Goal: Task Accomplishment & Management: Use online tool/utility

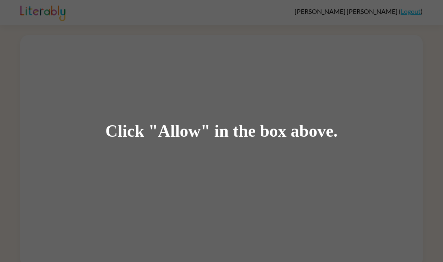
click at [92, 145] on div "Click "Allow" in the box above." at bounding box center [221, 131] width 443 height 262
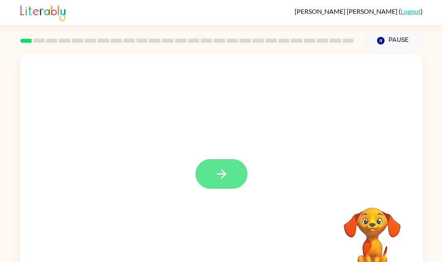
click at [221, 170] on icon "button" at bounding box center [220, 173] width 9 height 9
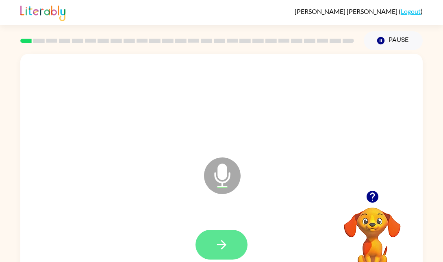
click at [224, 237] on icon "button" at bounding box center [221, 244] width 14 height 14
click at [210, 249] on button "button" at bounding box center [221, 244] width 52 height 30
click at [222, 257] on button "button" at bounding box center [221, 244] width 52 height 30
click at [223, 244] on icon "button" at bounding box center [220, 244] width 9 height 9
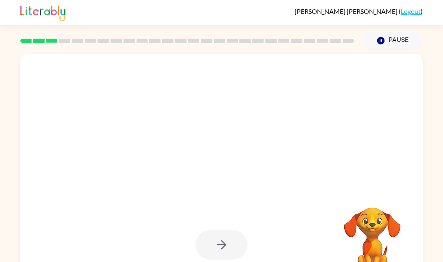
click at [227, 248] on div at bounding box center [221, 244] width 52 height 30
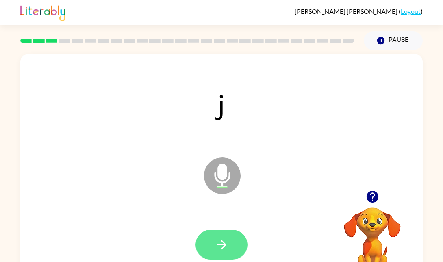
click at [221, 234] on button "button" at bounding box center [221, 244] width 52 height 30
click at [219, 246] on icon "button" at bounding box center [221, 244] width 14 height 14
click at [222, 230] on button "button" at bounding box center [221, 244] width 52 height 30
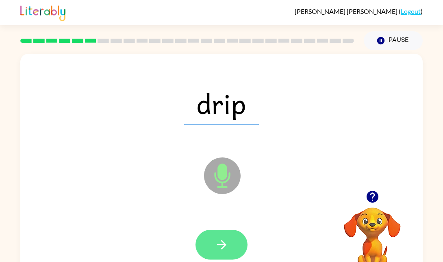
click at [224, 247] on icon "button" at bounding box center [221, 244] width 14 height 14
click at [216, 246] on icon "button" at bounding box center [221, 244] width 14 height 14
click at [212, 238] on button "button" at bounding box center [221, 244] width 52 height 30
click at [232, 239] on button "button" at bounding box center [221, 244] width 52 height 30
click at [218, 250] on icon "button" at bounding box center [221, 244] width 14 height 14
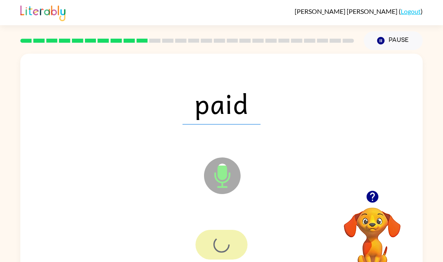
click at [208, 241] on div at bounding box center [221, 244] width 52 height 30
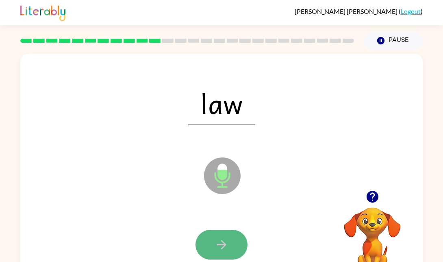
click at [225, 255] on button "button" at bounding box center [221, 244] width 52 height 30
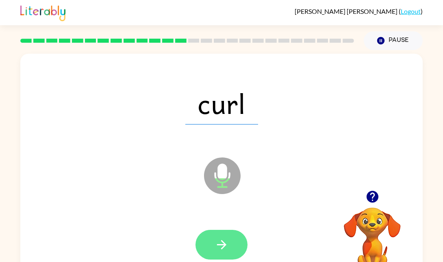
click at [231, 245] on button "button" at bounding box center [221, 244] width 52 height 30
click at [229, 237] on button "button" at bounding box center [221, 244] width 52 height 30
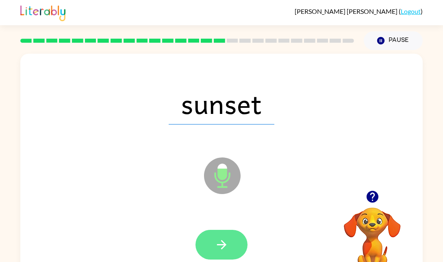
click at [229, 246] on button "button" at bounding box center [221, 244] width 52 height 30
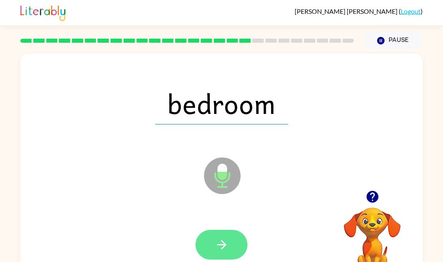
click at [225, 250] on icon "button" at bounding box center [221, 244] width 14 height 14
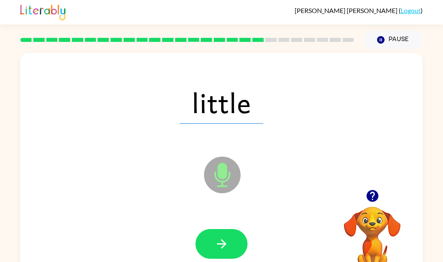
scroll to position [2, 0]
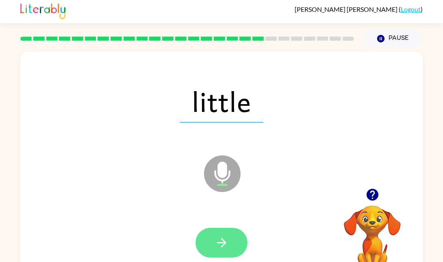
click at [225, 238] on icon "button" at bounding box center [221, 242] width 14 height 14
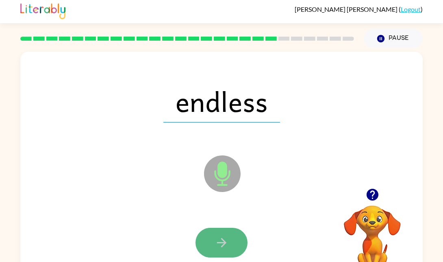
click at [212, 253] on button "button" at bounding box center [221, 242] width 52 height 30
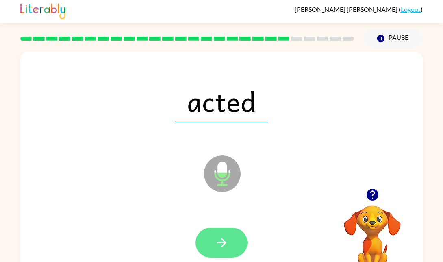
click at [218, 230] on button "button" at bounding box center [221, 242] width 52 height 30
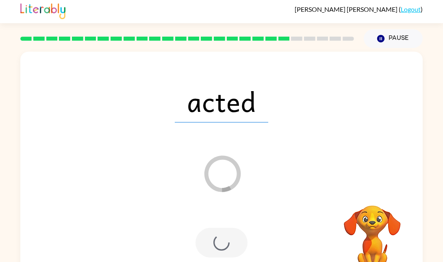
click at [221, 251] on div at bounding box center [221, 242] width 52 height 30
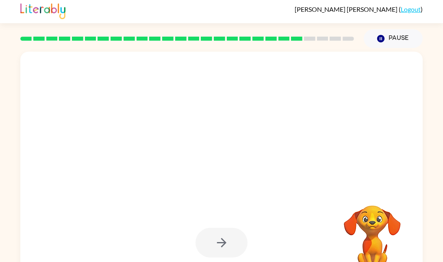
click at [222, 250] on div at bounding box center [221, 242] width 52 height 30
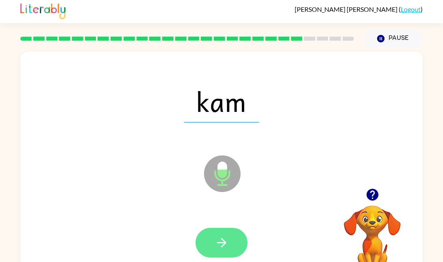
click at [225, 234] on button "button" at bounding box center [221, 242] width 52 height 30
click at [215, 238] on icon "button" at bounding box center [221, 242] width 14 height 14
click at [209, 239] on button "button" at bounding box center [221, 242] width 52 height 30
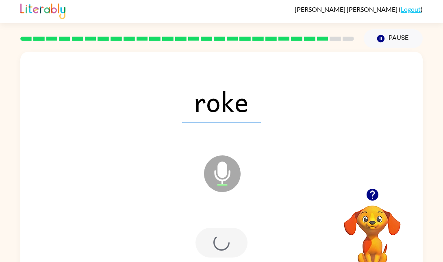
click at [207, 244] on div at bounding box center [221, 242] width 52 height 30
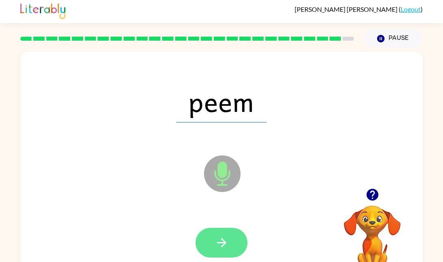
click at [217, 254] on button "button" at bounding box center [221, 242] width 52 height 30
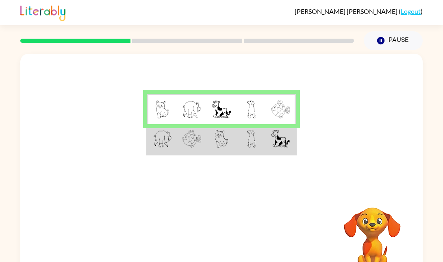
click at [220, 137] on img at bounding box center [221, 139] width 13 height 18
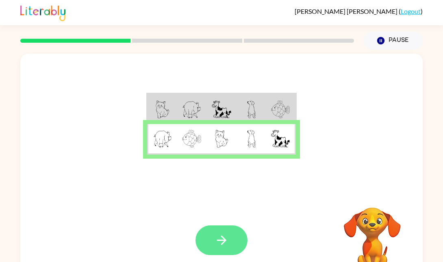
click at [210, 240] on button "button" at bounding box center [221, 240] width 52 height 30
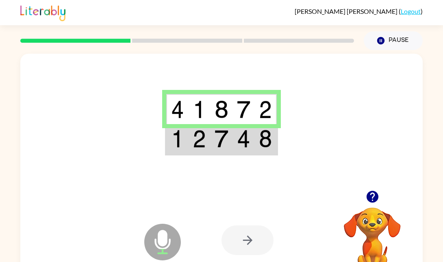
click at [221, 160] on div at bounding box center [221, 122] width 402 height 136
click at [210, 137] on td at bounding box center [221, 139] width 22 height 30
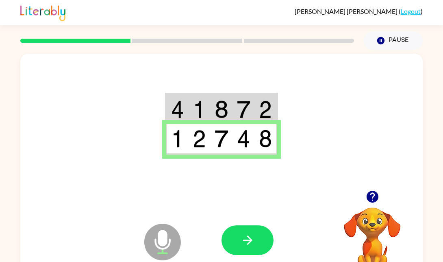
scroll to position [3, 0]
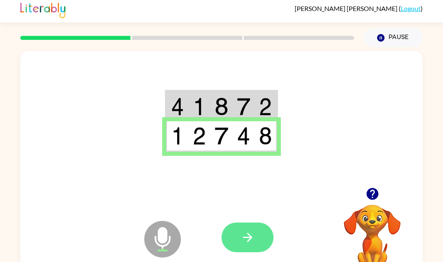
click at [262, 237] on button "button" at bounding box center [247, 237] width 52 height 30
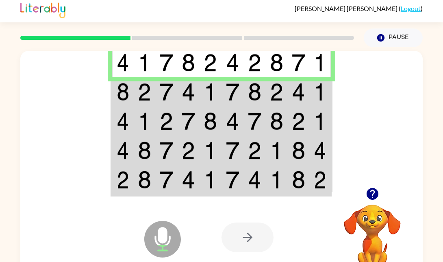
click at [127, 87] on img at bounding box center [123, 92] width 13 height 18
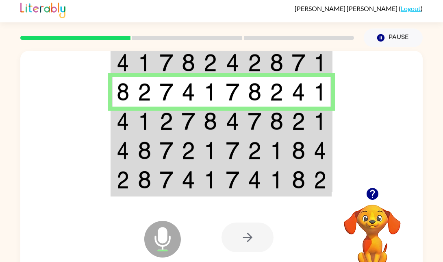
click at [125, 117] on img at bounding box center [123, 121] width 13 height 18
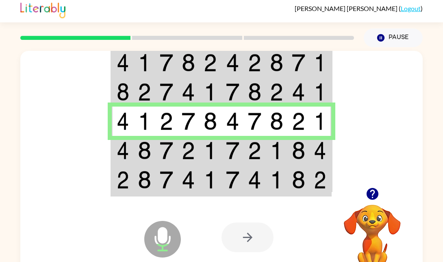
click at [134, 169] on td at bounding box center [145, 180] width 22 height 30
click at [134, 153] on td at bounding box center [145, 150] width 22 height 29
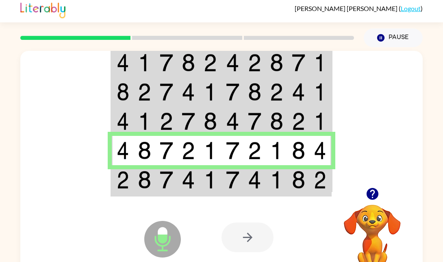
click at [161, 235] on icon "Microphone The Microphone is here when it is your turn to talk" at bounding box center [203, 248] width 122 height 61
click at [139, 183] on img at bounding box center [144, 180] width 13 height 18
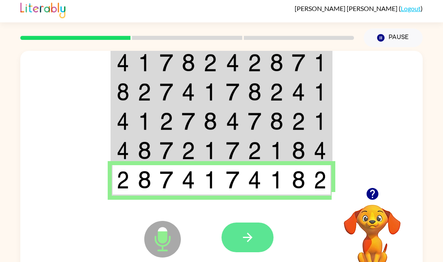
click at [239, 233] on button "button" at bounding box center [247, 237] width 52 height 30
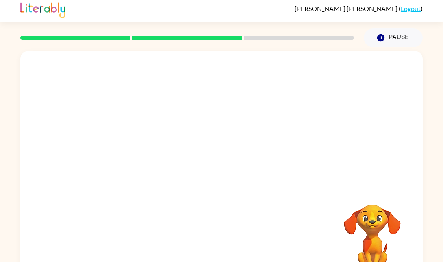
click at [204, 28] on div at bounding box center [186, 38] width 343 height 28
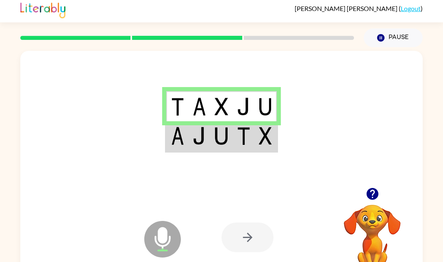
click at [182, 148] on td at bounding box center [177, 136] width 22 height 30
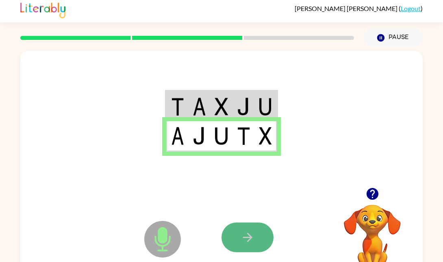
click at [255, 233] on button "button" at bounding box center [247, 237] width 52 height 30
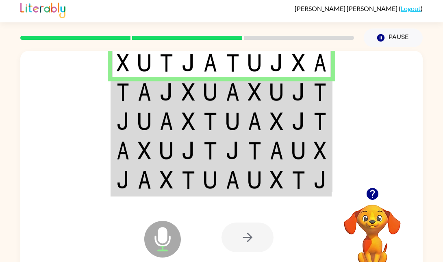
click at [153, 89] on td at bounding box center [145, 91] width 22 height 29
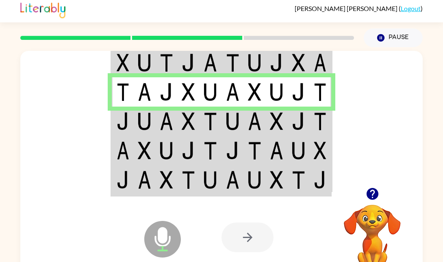
click at [123, 121] on img at bounding box center [123, 121] width 13 height 18
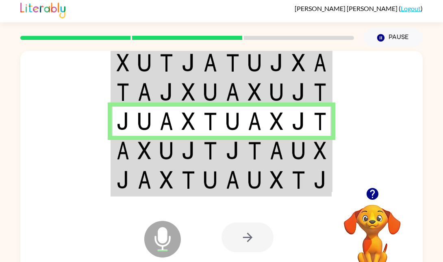
click at [131, 149] on td at bounding box center [123, 150] width 22 height 29
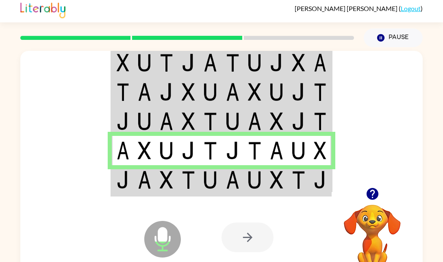
click at [132, 181] on td at bounding box center [123, 180] width 22 height 30
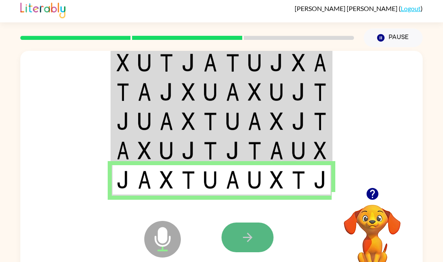
click at [241, 231] on icon "button" at bounding box center [247, 237] width 14 height 14
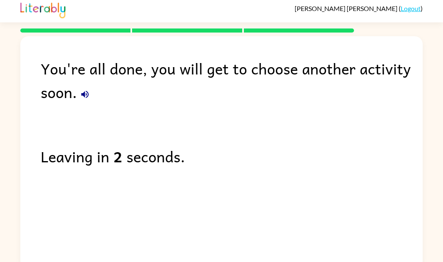
click at [85, 88] on button "button" at bounding box center [85, 94] width 16 height 16
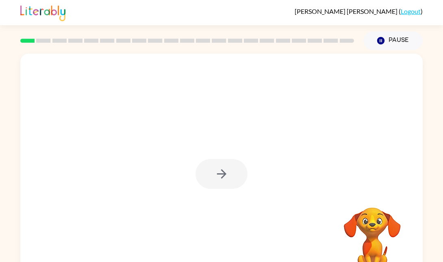
click at [222, 178] on div at bounding box center [221, 174] width 52 height 30
click at [216, 170] on div at bounding box center [221, 174] width 52 height 30
click at [221, 182] on div at bounding box center [221, 174] width 52 height 30
click at [229, 195] on div at bounding box center [221, 170] width 402 height 232
click at [225, 189] on div at bounding box center [221, 170] width 402 height 232
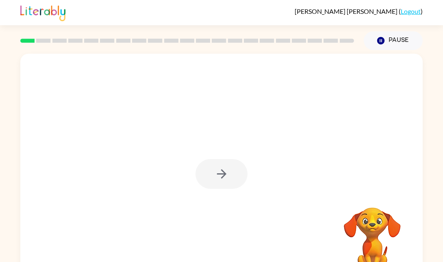
click at [207, 166] on div at bounding box center [221, 174] width 52 height 30
click at [197, 175] on div at bounding box center [221, 174] width 52 height 30
click at [204, 174] on div at bounding box center [221, 174] width 52 height 30
click at [211, 184] on div at bounding box center [221, 174] width 52 height 30
click at [210, 174] on button "button" at bounding box center [221, 174] width 52 height 30
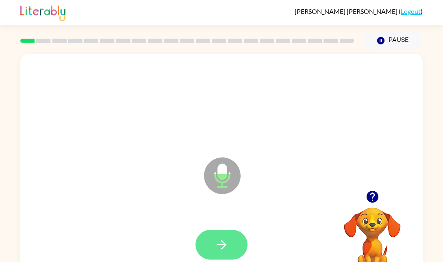
click at [244, 245] on button "button" at bounding box center [221, 244] width 52 height 30
click at [216, 242] on icon "button" at bounding box center [221, 244] width 14 height 14
click at [244, 248] on button "button" at bounding box center [221, 244] width 52 height 30
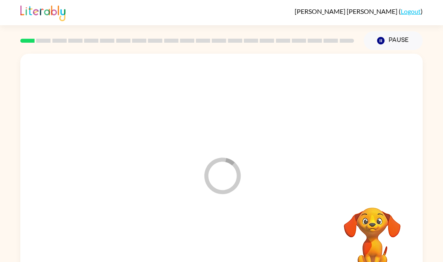
click at [213, 244] on div at bounding box center [221, 244] width 386 height 67
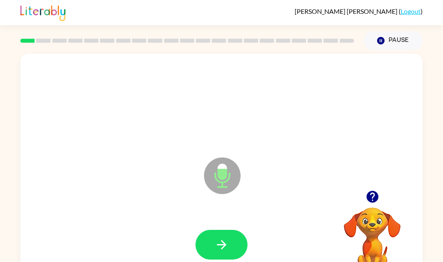
click at [372, 234] on video "Your browser must support playing .mp4 files to use Literably. Please try using…" at bounding box center [371, 235] width 81 height 81
click at [368, 201] on icon "button" at bounding box center [372, 196] width 14 height 14
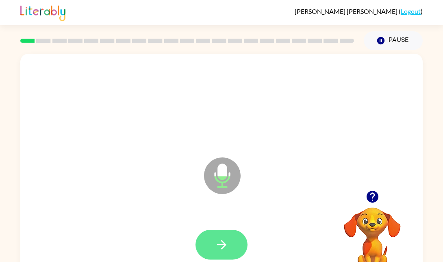
click at [221, 244] on icon "button" at bounding box center [220, 244] width 9 height 9
click at [219, 243] on icon "button" at bounding box center [221, 244] width 14 height 14
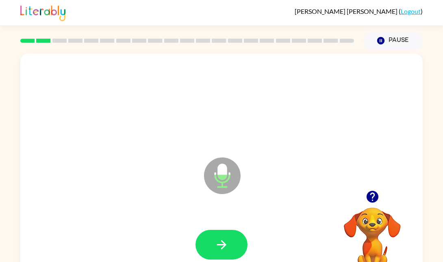
click at [378, 186] on div at bounding box center [371, 196] width 81 height 21
click at [363, 197] on button "button" at bounding box center [372, 196] width 21 height 21
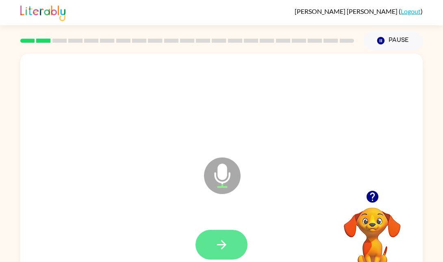
click at [216, 245] on icon "button" at bounding box center [221, 244] width 14 height 14
click at [216, 241] on icon "button" at bounding box center [221, 244] width 14 height 14
click at [224, 248] on icon "button" at bounding box center [221, 244] width 14 height 14
click at [223, 251] on icon "button" at bounding box center [221, 244] width 14 height 14
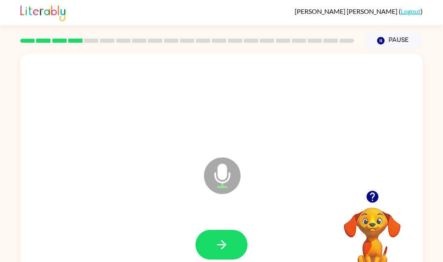
click at [374, 198] on icon "button" at bounding box center [372, 196] width 12 height 12
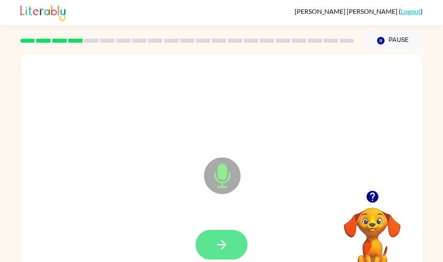
click at [218, 242] on icon "button" at bounding box center [221, 244] width 14 height 14
click at [224, 240] on icon "button" at bounding box center [221, 244] width 14 height 14
click at [224, 236] on button "button" at bounding box center [221, 244] width 52 height 30
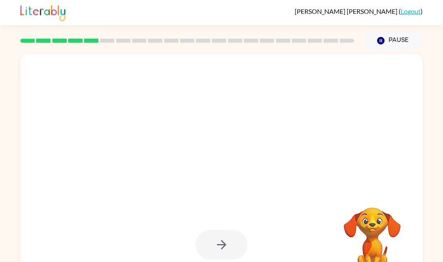
click at [220, 248] on div at bounding box center [221, 244] width 52 height 30
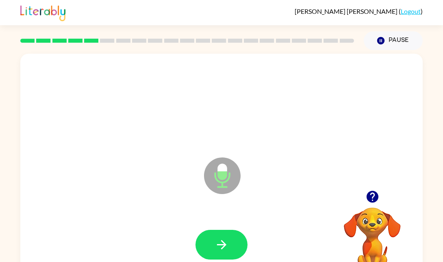
click at [368, 194] on icon "button" at bounding box center [372, 196] width 12 height 12
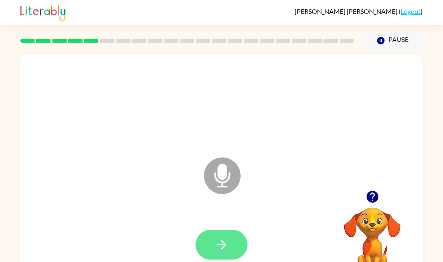
click at [225, 236] on button "button" at bounding box center [221, 244] width 52 height 30
click at [227, 246] on icon "button" at bounding box center [221, 244] width 14 height 14
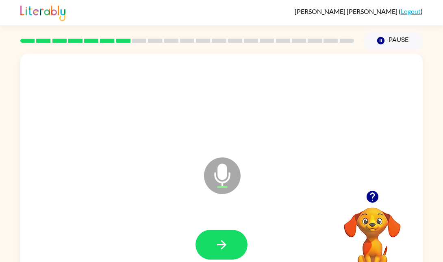
click at [367, 173] on div "Microphone The Microphone is here when it is your turn to talk" at bounding box center [221, 170] width 402 height 232
click at [385, 167] on div "Microphone The Microphone is here when it is your turn to talk" at bounding box center [221, 170] width 402 height 232
click at [415, 165] on div "Microphone The Microphone is here when it is your turn to talk" at bounding box center [221, 170] width 402 height 232
click at [419, 157] on div "Microphone The Microphone is here when it is your turn to talk" at bounding box center [221, 170] width 402 height 232
click at [386, 179] on div "Microphone The Microphone is here when it is your turn to talk" at bounding box center [221, 170] width 402 height 232
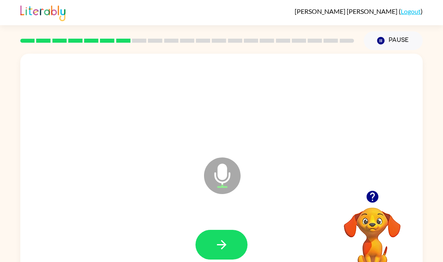
click at [359, 203] on div at bounding box center [371, 196] width 81 height 21
click at [381, 201] on button "button" at bounding box center [372, 196] width 21 height 21
click at [378, 198] on video "Your browser must support playing .mp4 files to use Literably. Please try using…" at bounding box center [371, 235] width 81 height 81
click at [377, 200] on video "Your browser must support playing .mp4 files to use Literably. Please try using…" at bounding box center [371, 235] width 81 height 81
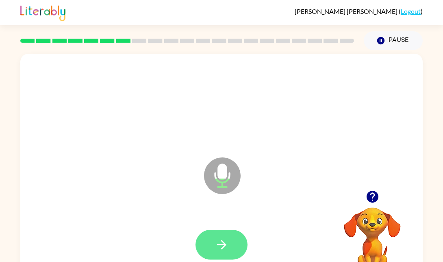
click at [226, 244] on icon "button" at bounding box center [221, 244] width 14 height 14
click at [229, 250] on button "button" at bounding box center [221, 244] width 52 height 30
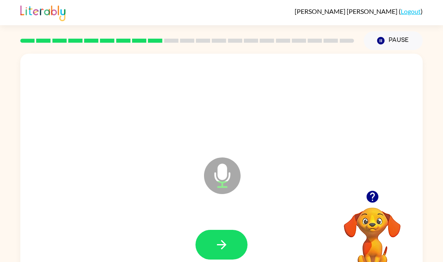
click at [372, 203] on icon "button" at bounding box center [372, 196] width 14 height 14
click at [369, 195] on video "Your browser must support playing .mp4 files to use Literably. Please try using…" at bounding box center [371, 235] width 81 height 81
click at [367, 199] on icon "button" at bounding box center [372, 196] width 12 height 12
click at [387, 196] on div at bounding box center [371, 196] width 81 height 21
click at [375, 197] on icon "button" at bounding box center [372, 196] width 12 height 12
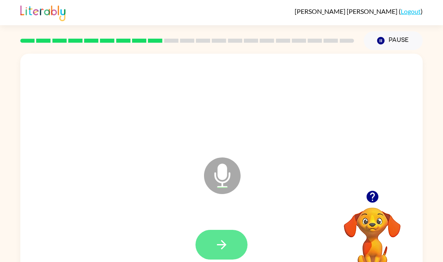
click at [236, 242] on button "button" at bounding box center [221, 244] width 52 height 30
click at [214, 240] on icon "button" at bounding box center [221, 244] width 14 height 14
click at [223, 244] on icon "button" at bounding box center [220, 244] width 9 height 9
click at [226, 235] on button "button" at bounding box center [221, 244] width 52 height 30
click at [223, 250] on icon "button" at bounding box center [221, 244] width 14 height 14
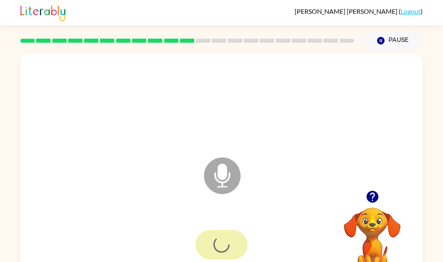
click at [219, 236] on div at bounding box center [221, 244] width 52 height 30
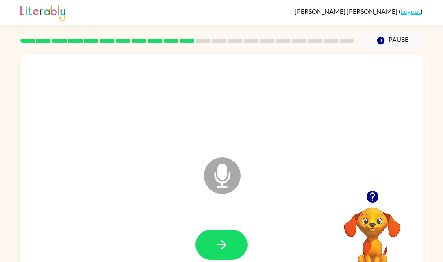
click at [367, 195] on icon "button" at bounding box center [372, 196] width 12 height 12
click at [236, 237] on button "button" at bounding box center [221, 244] width 52 height 30
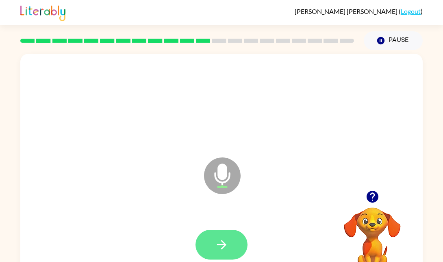
click at [223, 246] on icon "button" at bounding box center [220, 244] width 9 height 9
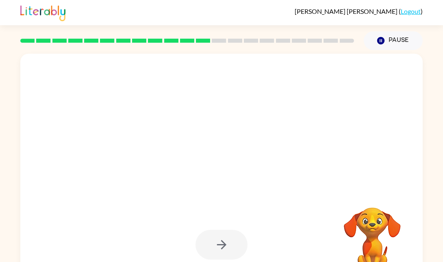
click at [222, 36] on div at bounding box center [186, 40] width 343 height 28
click at [223, 34] on div at bounding box center [186, 40] width 343 height 28
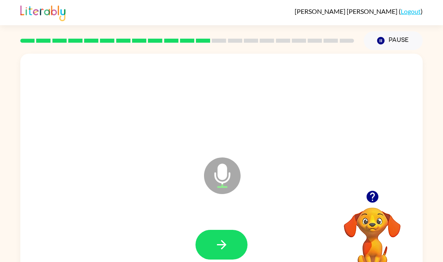
click at [238, 42] on rect at bounding box center [235, 41] width 14 height 4
click at [251, 38] on div at bounding box center [186, 40] width 343 height 28
click at [365, 197] on icon "button" at bounding box center [372, 196] width 14 height 14
click at [424, 180] on div "Microphone The Microphone is here when it is your turn to talk Your browser mus…" at bounding box center [221, 168] width 443 height 236
click at [391, 186] on div at bounding box center [371, 196] width 81 height 21
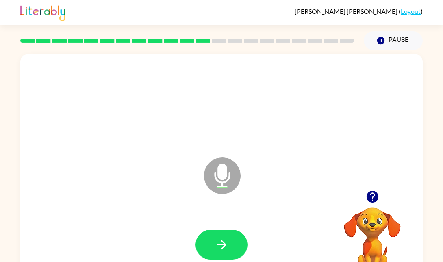
click at [371, 192] on icon "button" at bounding box center [372, 196] width 12 height 12
click at [377, 189] on div "Microphone The Microphone is here when it is your turn to talk" at bounding box center [221, 170] width 402 height 232
click at [370, 194] on icon "button" at bounding box center [372, 196] width 14 height 14
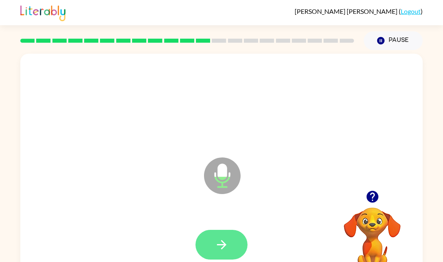
click at [234, 230] on button "button" at bounding box center [221, 244] width 52 height 30
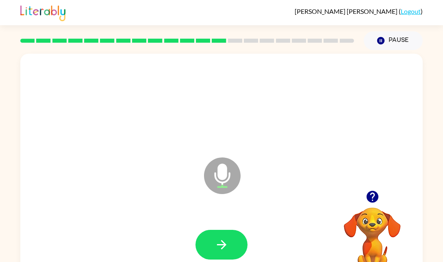
click at [355, 195] on div at bounding box center [371, 196] width 81 height 21
click at [363, 195] on button "button" at bounding box center [372, 196] width 21 height 21
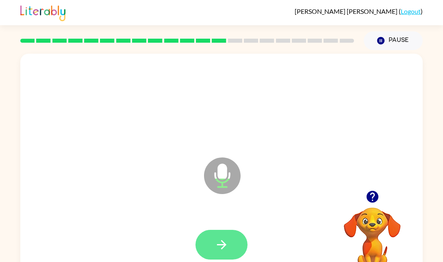
click at [221, 233] on button "button" at bounding box center [221, 244] width 52 height 30
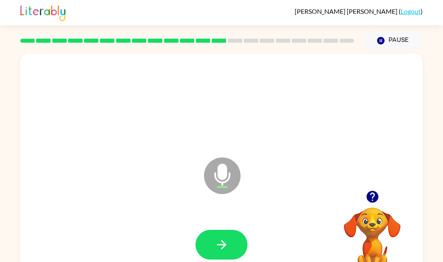
click at [344, 205] on div at bounding box center [371, 196] width 81 height 21
click at [363, 194] on button "button" at bounding box center [372, 196] width 21 height 21
click at [361, 186] on div "Microphone The Microphone is here when it is your turn to talk" at bounding box center [221, 170] width 402 height 232
click at [224, 236] on button "button" at bounding box center [221, 244] width 52 height 30
click at [225, 235] on button "button" at bounding box center [221, 244] width 52 height 30
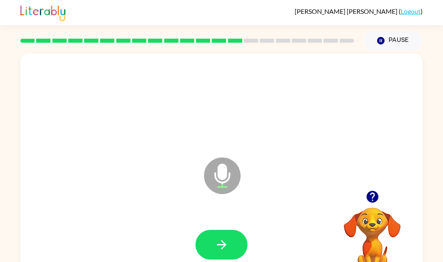
click at [375, 191] on icon "button" at bounding box center [372, 196] width 14 height 14
click at [341, 198] on div at bounding box center [371, 196] width 81 height 21
click at [351, 200] on div at bounding box center [371, 196] width 81 height 21
click at [362, 199] on button "button" at bounding box center [372, 196] width 21 height 21
click at [362, 205] on video "Your browser must support playing .mp4 files to use Literably. Please try using…" at bounding box center [371, 235] width 81 height 81
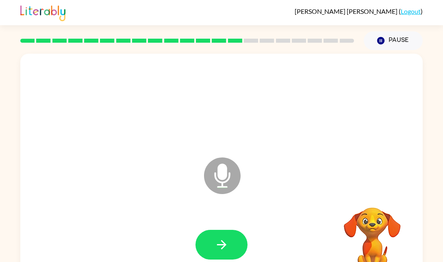
click at [369, 195] on video "Your browser must support playing .mp4 files to use Literably. Please try using…" at bounding box center [371, 235] width 81 height 81
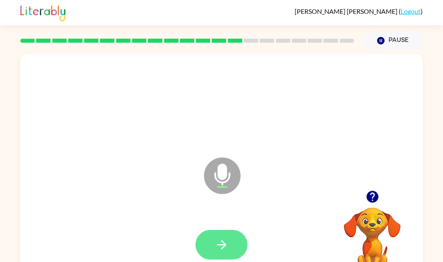
click at [209, 234] on button "button" at bounding box center [221, 244] width 52 height 30
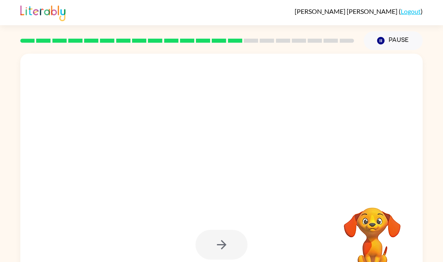
click at [363, 228] on video "Your browser must support playing .mp4 files to use Literably. Please try using…" at bounding box center [371, 235] width 81 height 81
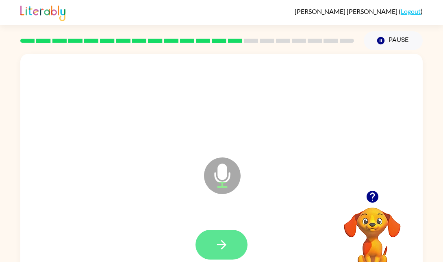
click at [220, 231] on button "button" at bounding box center [221, 244] width 52 height 30
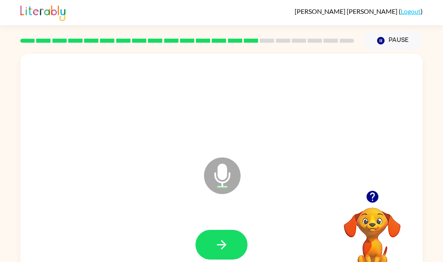
click at [367, 197] on icon "button" at bounding box center [372, 196] width 12 height 12
click at [354, 204] on div at bounding box center [371, 196] width 81 height 21
click at [368, 199] on icon "button" at bounding box center [372, 196] width 12 height 12
click at [372, 195] on video "Your browser must support playing .mp4 files to use Literably. Please try using…" at bounding box center [371, 235] width 81 height 81
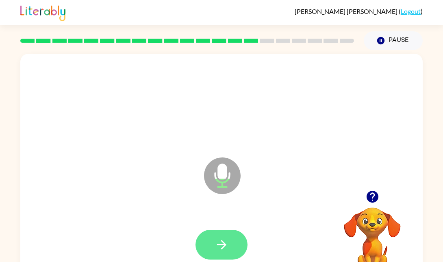
click at [227, 231] on button "button" at bounding box center [221, 244] width 52 height 30
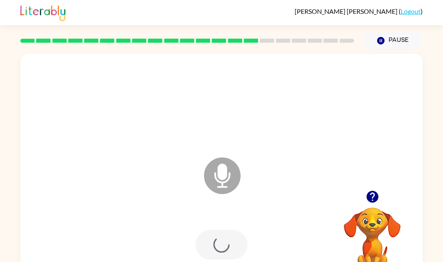
click at [212, 243] on div at bounding box center [221, 244] width 52 height 30
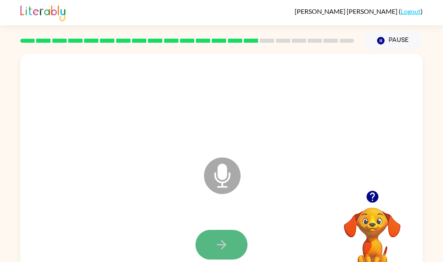
click at [215, 256] on button "button" at bounding box center [221, 244] width 52 height 30
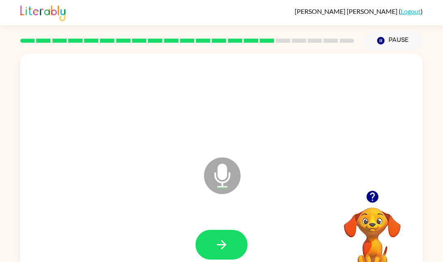
click at [362, 199] on div at bounding box center [371, 196] width 81 height 21
click at [374, 194] on icon "button" at bounding box center [372, 196] width 12 height 12
click at [366, 200] on icon "button" at bounding box center [372, 196] width 14 height 14
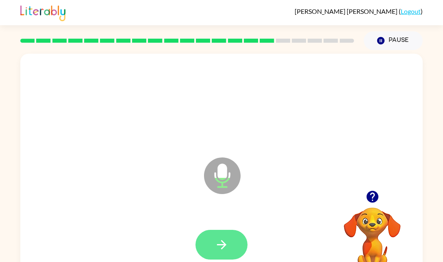
click at [218, 238] on icon "button" at bounding box center [221, 244] width 14 height 14
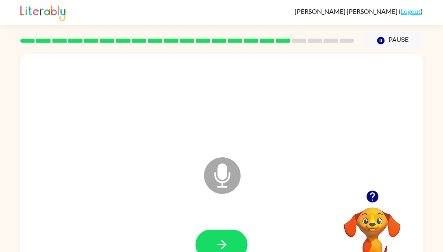
click at [116, 161] on div "Microphone The Microphone is here when it is your turn to talk" at bounding box center [221, 170] width 402 height 232
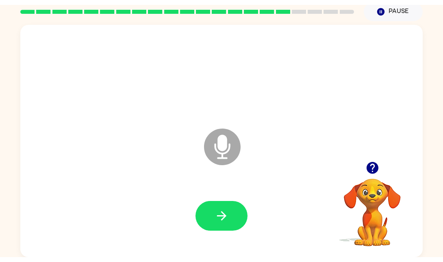
scroll to position [24, 0]
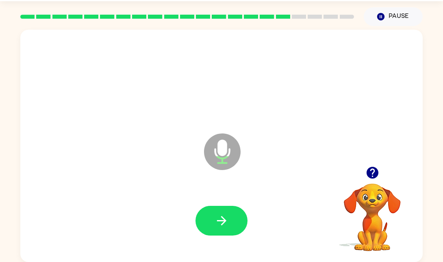
click at [367, 169] on icon "button" at bounding box center [372, 172] width 14 height 14
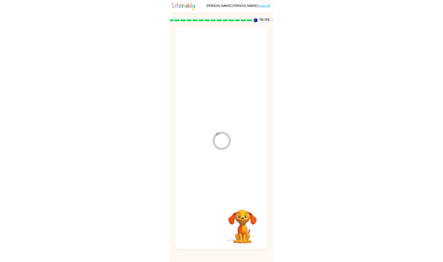
scroll to position [0, 0]
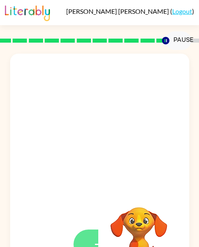
click at [104, 244] on icon "button" at bounding box center [99, 244] width 9 height 9
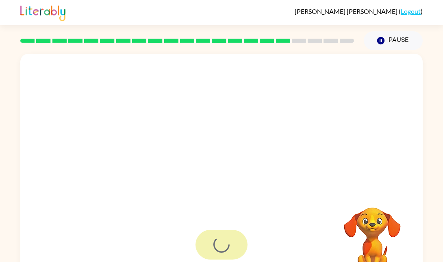
click at [230, 245] on div at bounding box center [221, 244] width 52 height 30
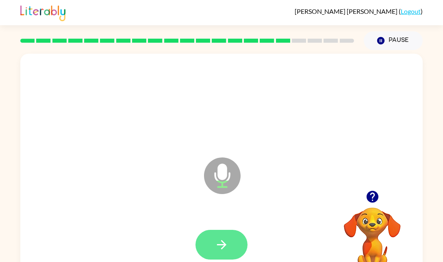
click at [225, 240] on icon "button" at bounding box center [221, 244] width 14 height 14
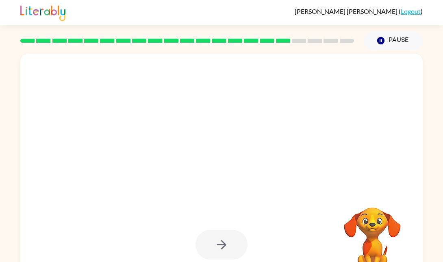
click at [220, 239] on div at bounding box center [221, 244] width 52 height 30
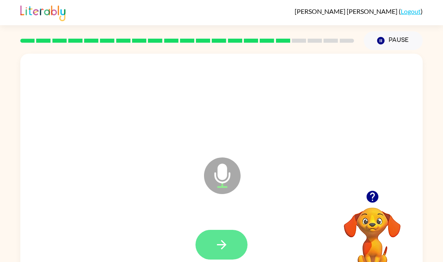
click at [224, 236] on button "button" at bounding box center [221, 244] width 52 height 30
click at [220, 231] on button "button" at bounding box center [221, 244] width 52 height 30
click at [234, 245] on button "button" at bounding box center [221, 244] width 52 height 30
click at [218, 239] on icon "button" at bounding box center [221, 244] width 14 height 14
click at [223, 236] on button "button" at bounding box center [221, 244] width 52 height 30
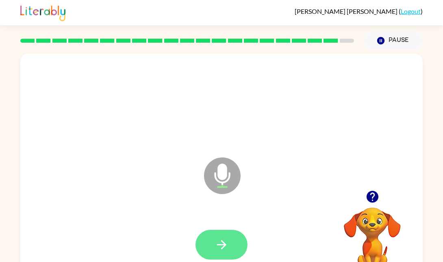
click at [223, 238] on icon "button" at bounding box center [221, 244] width 14 height 14
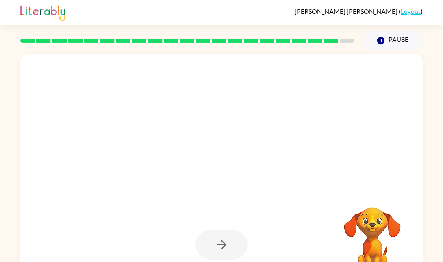
click at [196, 255] on div at bounding box center [221, 244] width 52 height 30
click at [240, 244] on div at bounding box center [221, 244] width 52 height 30
click at [363, 221] on video "Your browser must support playing .mp4 files to use Literably. Please try using…" at bounding box center [371, 235] width 81 height 81
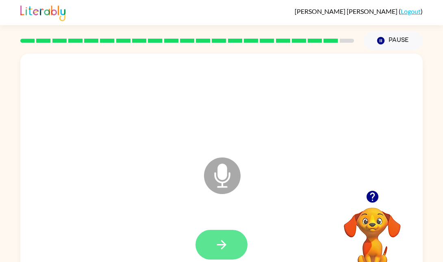
click at [221, 240] on icon "button" at bounding box center [220, 244] width 9 height 9
